Goal: Task Accomplishment & Management: Complete application form

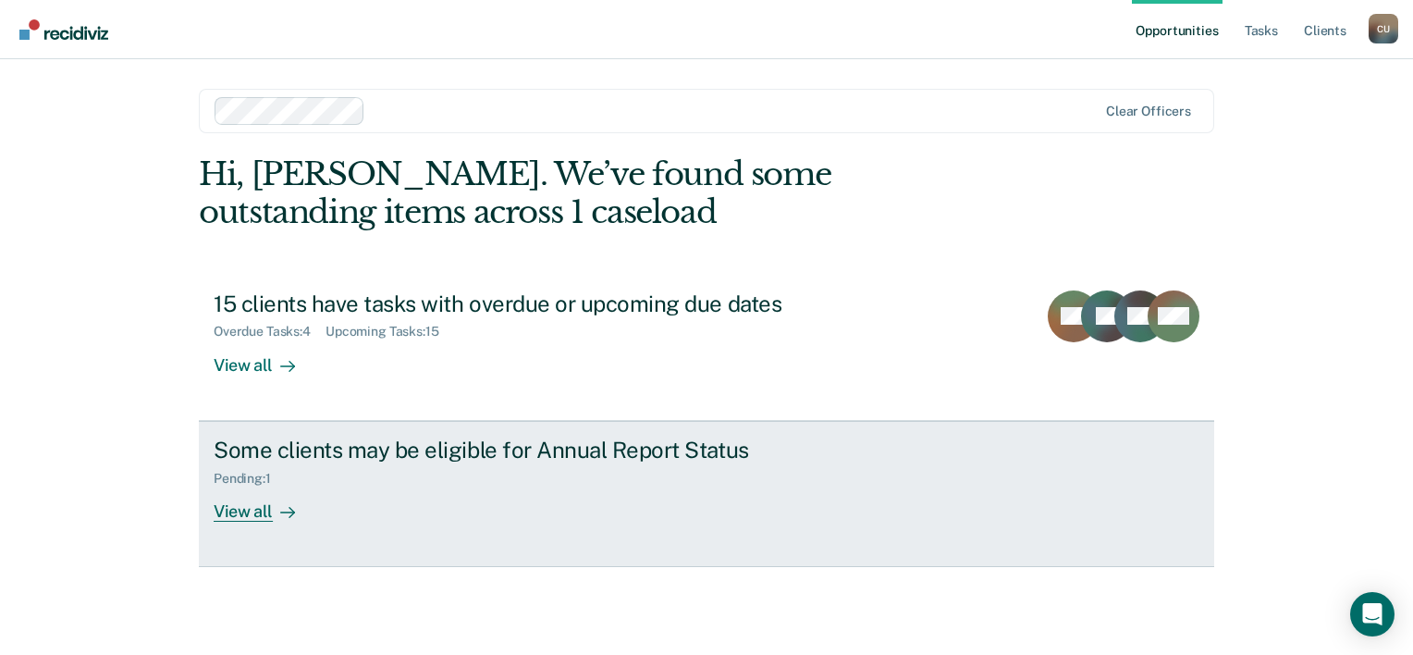
click at [233, 505] on div "View all" at bounding box center [266, 504] width 104 height 36
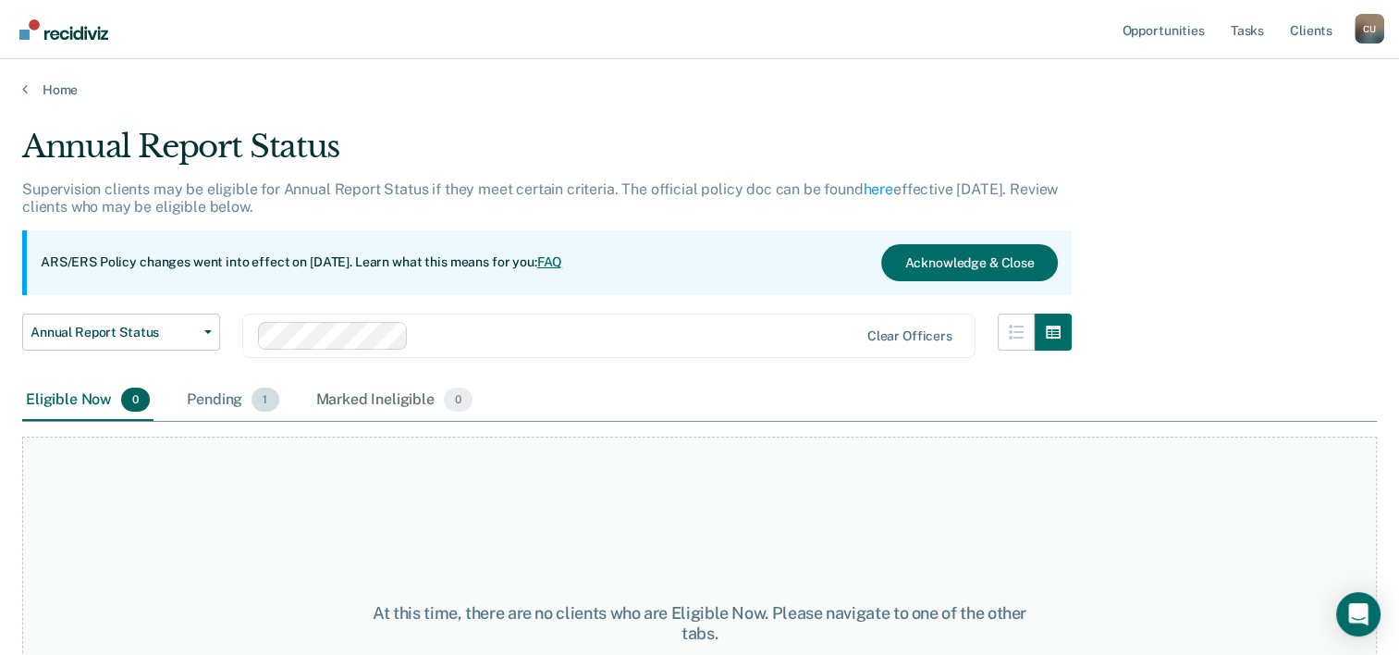
click at [217, 396] on div "Pending 1" at bounding box center [232, 400] width 99 height 41
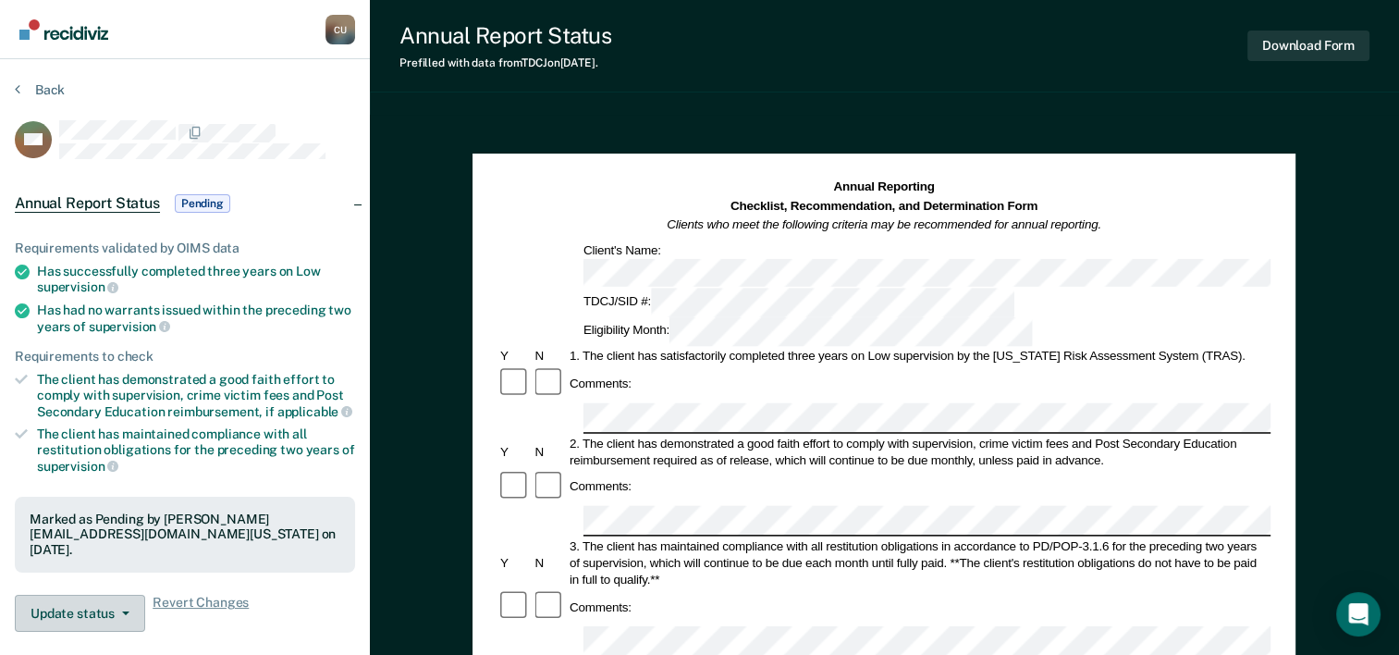
click at [121, 617] on button "Update status" at bounding box center [80, 613] width 130 height 37
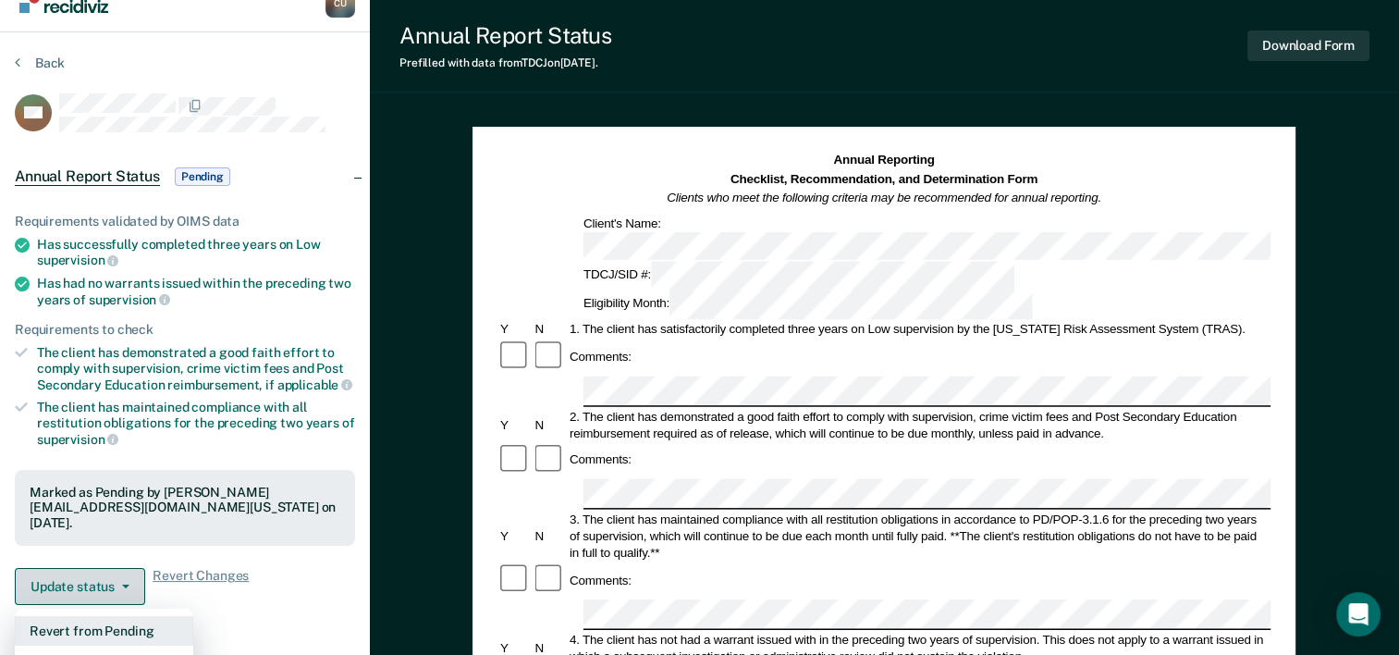
scroll to position [18, 0]
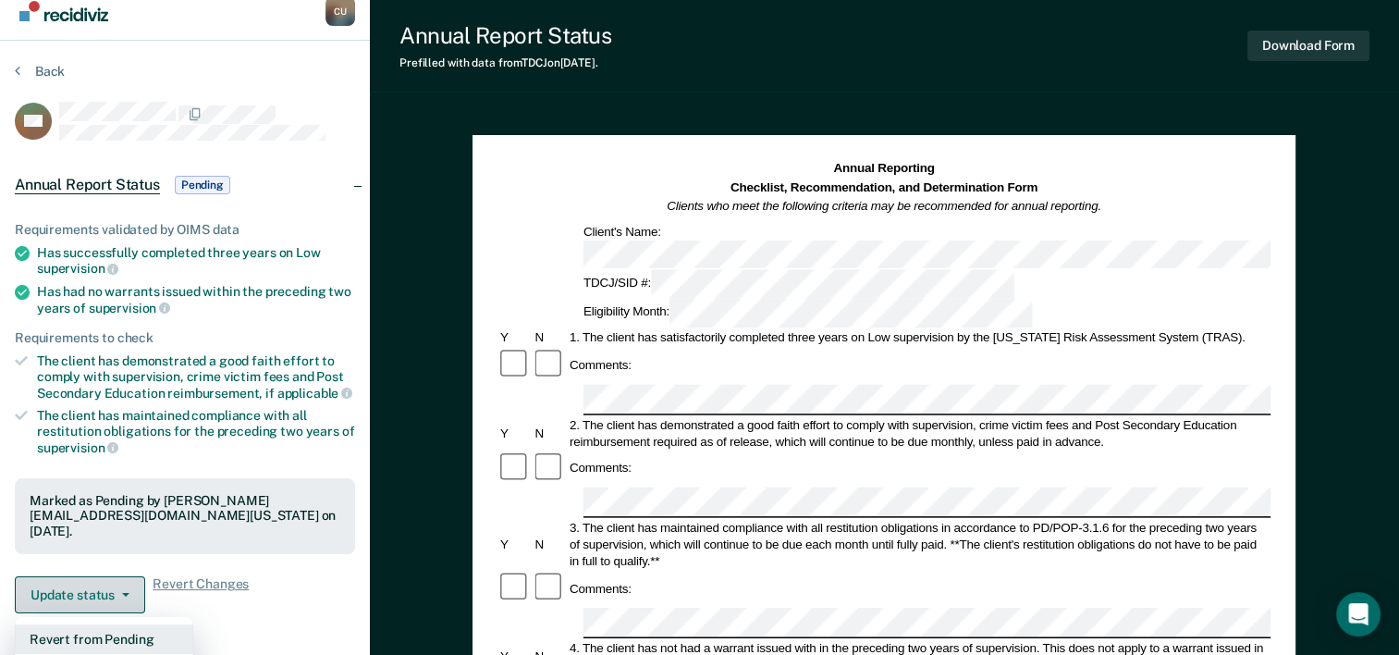
click at [126, 596] on button "Update status" at bounding box center [80, 594] width 130 height 37
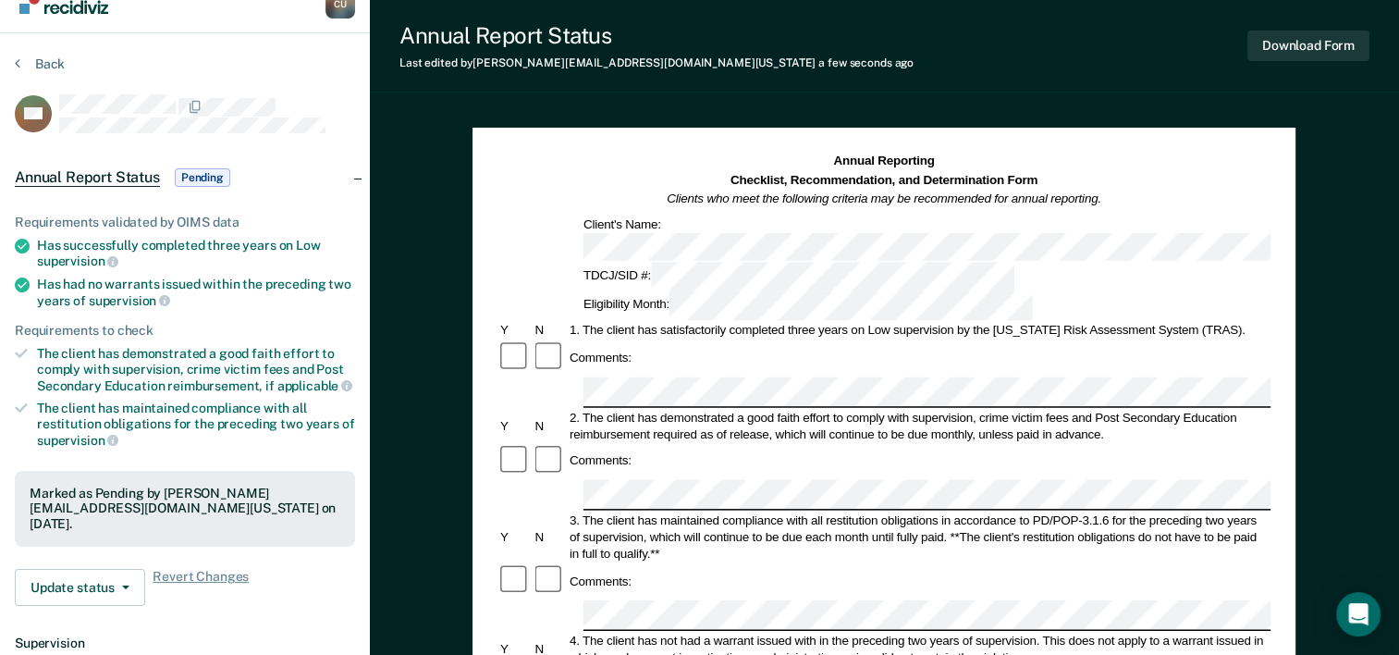
scroll to position [24, 0]
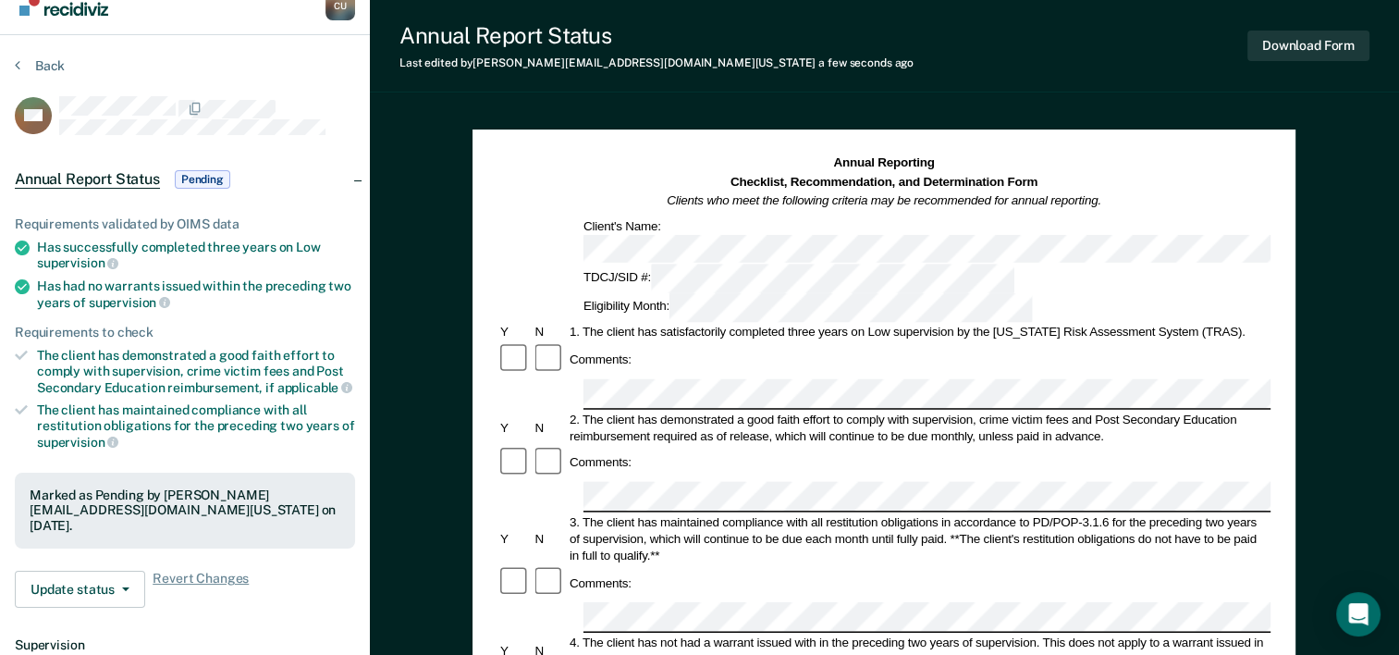
click at [1307, 46] on button "Download Form" at bounding box center [1309, 46] width 122 height 31
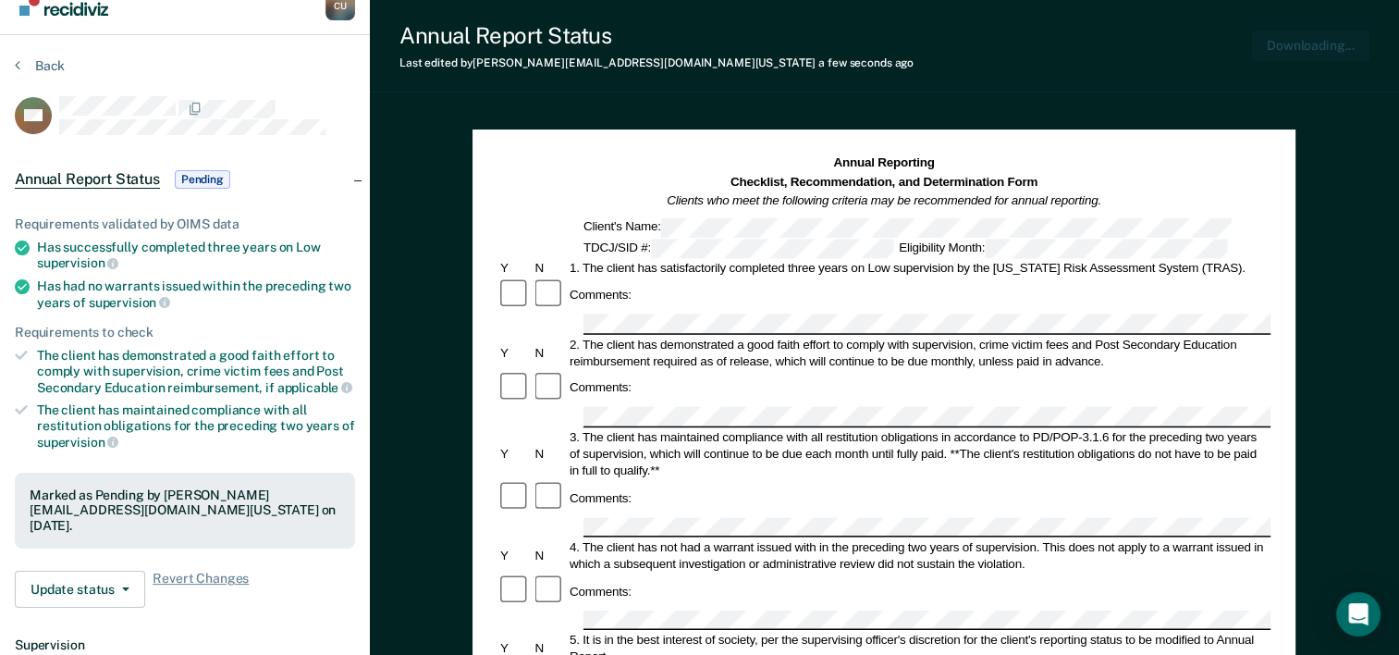
scroll to position [0, 0]
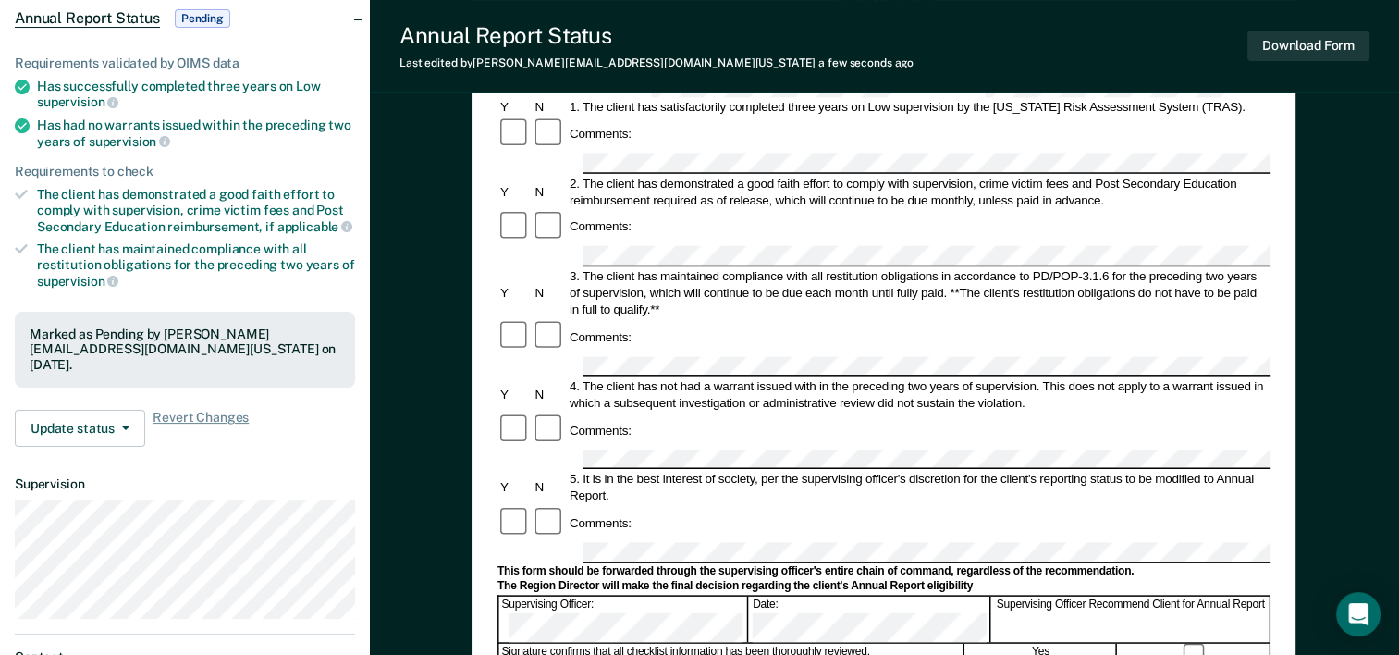
scroll to position [189, 0]
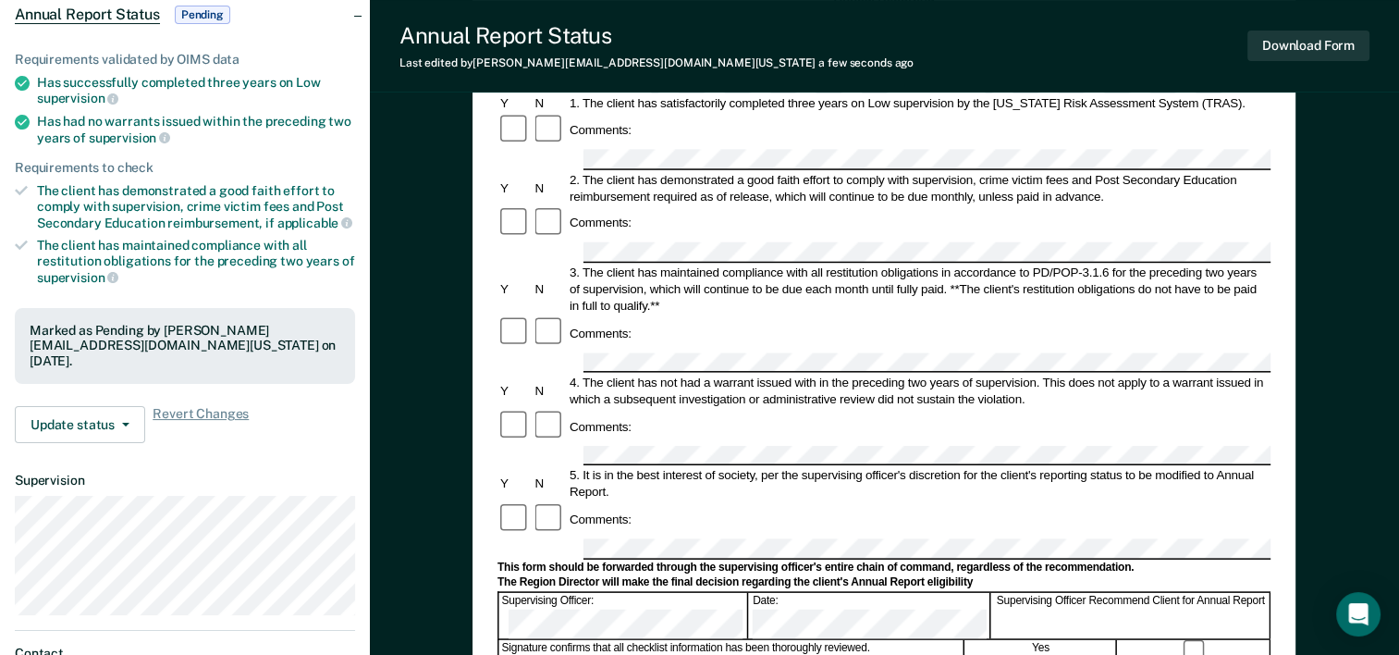
click at [99, 430] on button "Update status" at bounding box center [80, 424] width 130 height 37
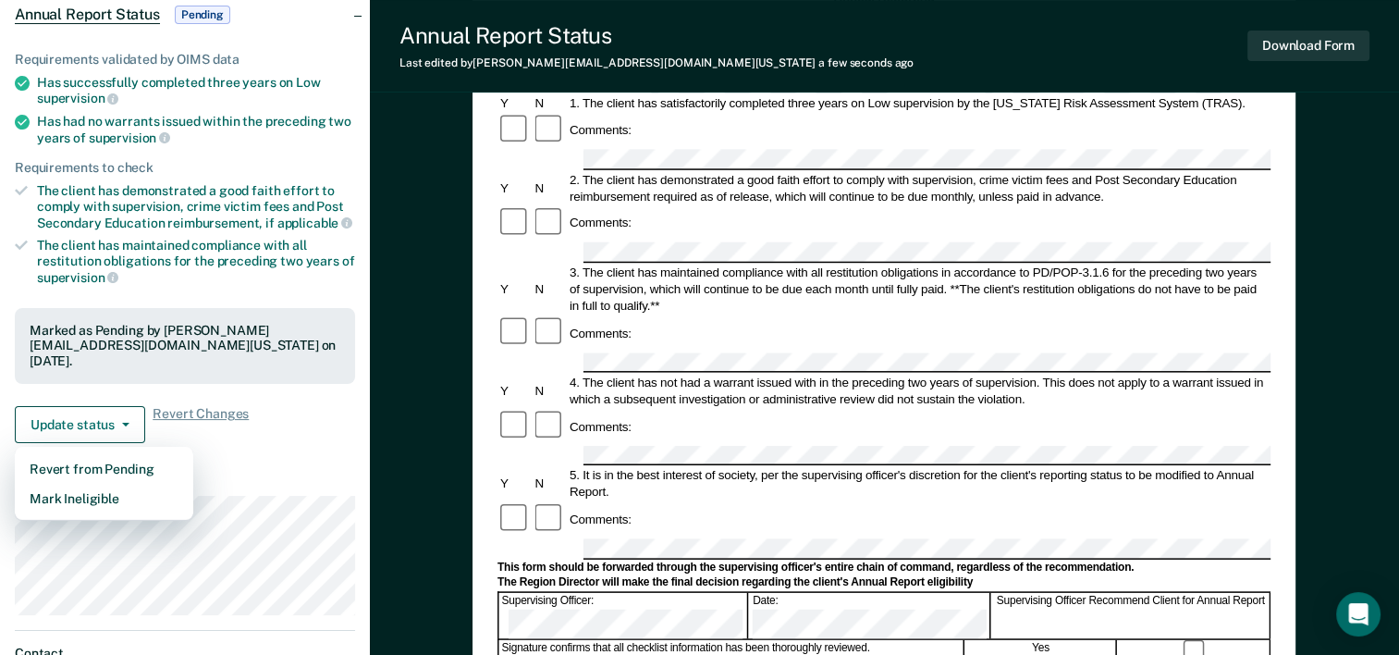
click at [262, 481] on dt "Supervision" at bounding box center [185, 481] width 340 height 16
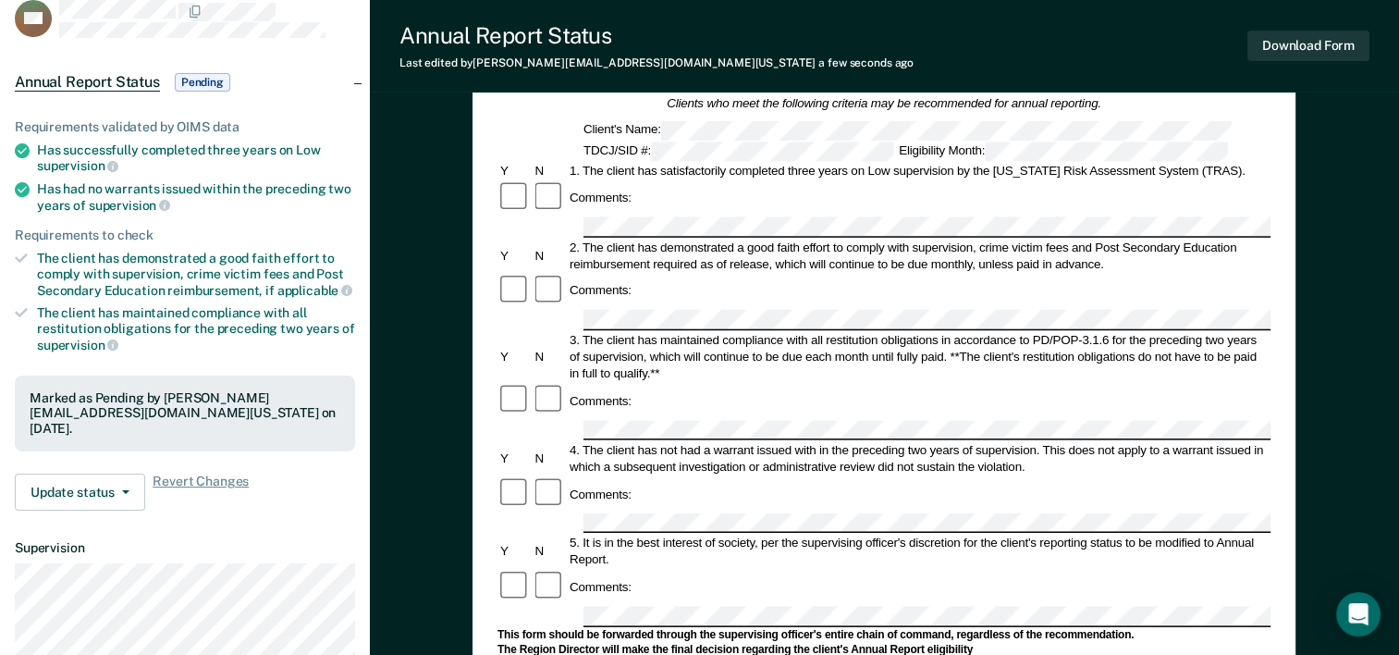
scroll to position [0, 0]
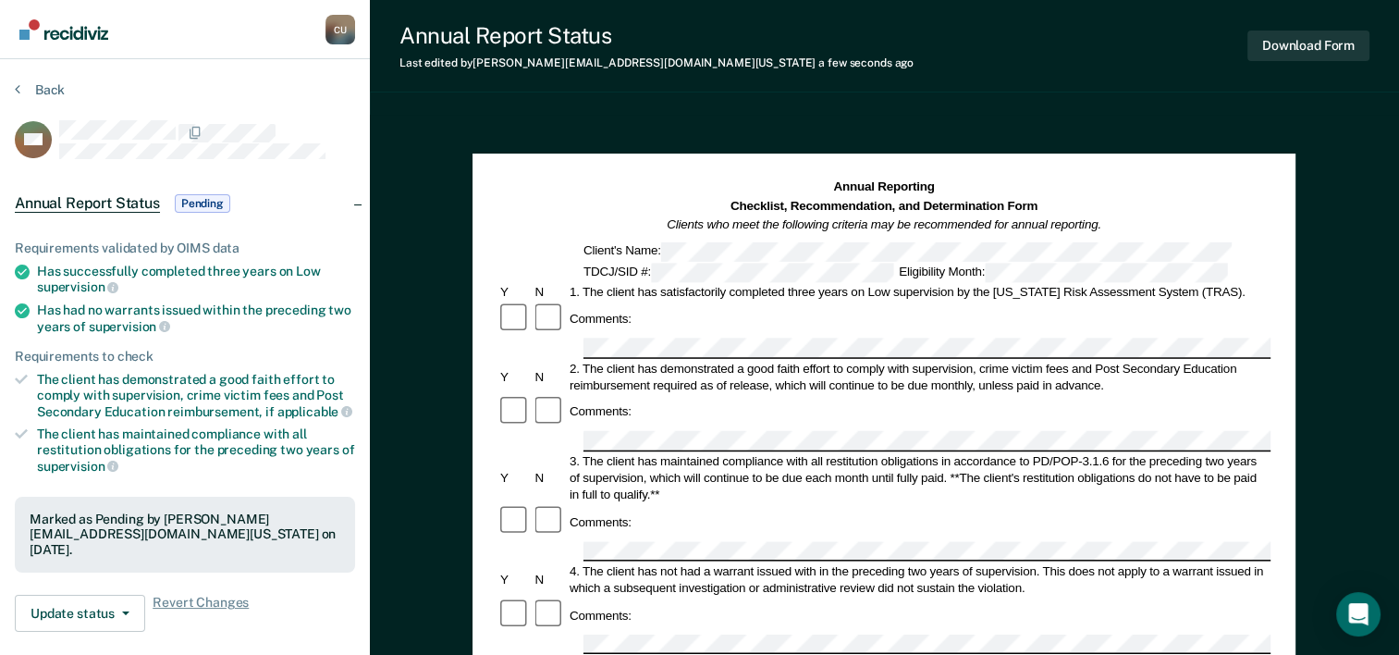
click at [576, 183] on div "Annual Reporting Checklist, Recommendation, and Determination Form Clients who …" at bounding box center [884, 207] width 773 height 56
